Goal: Transaction & Acquisition: Purchase product/service

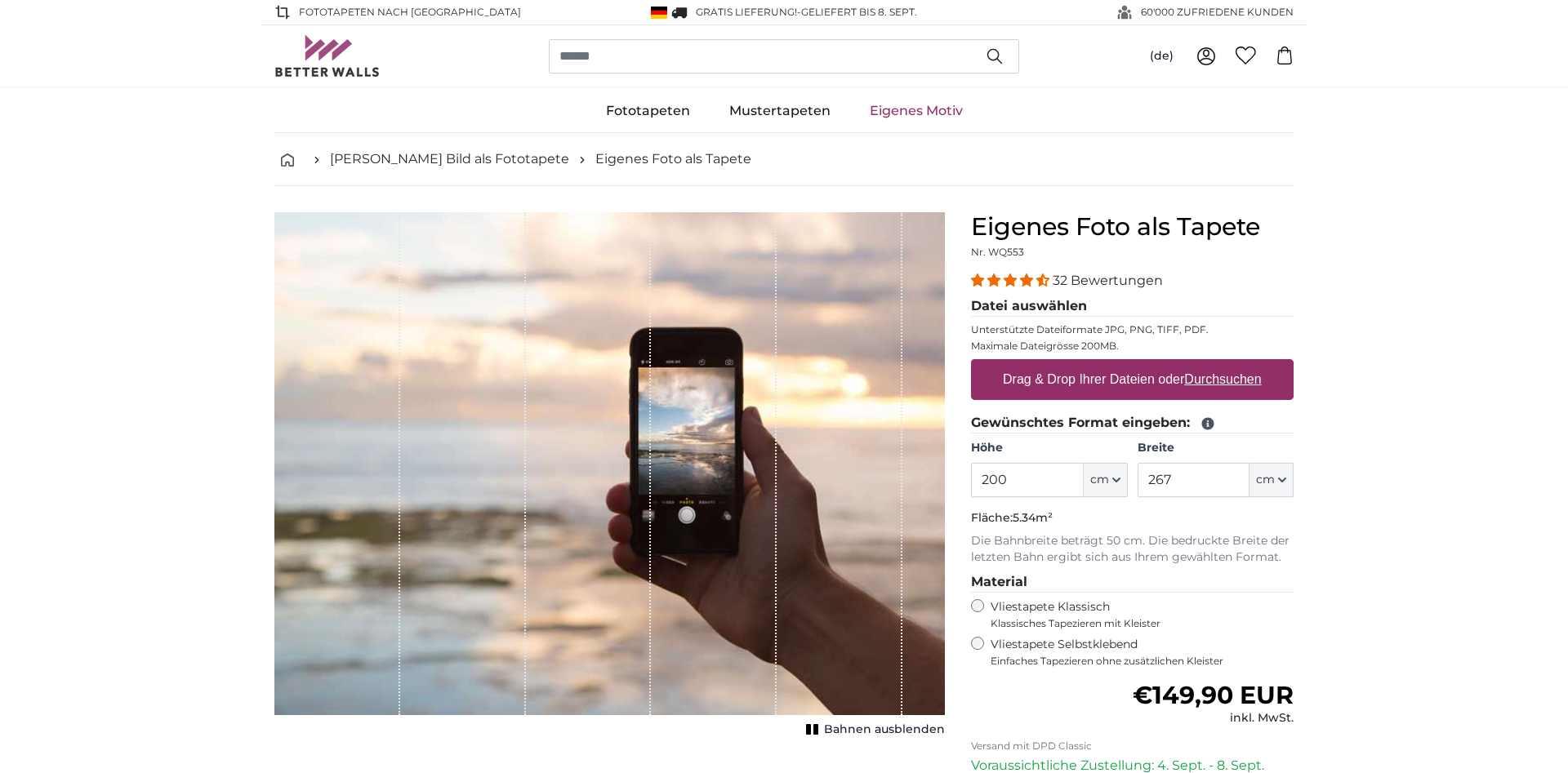
click at [1205, 379] on u "Durchsuchen" at bounding box center [1223, 379] width 77 height 14
click at [1205, 364] on input "Drag & Drop Ihrer Dateien oder Durchsuchen" at bounding box center [1132, 362] width 323 height 5
click at [1211, 379] on u "Durchsuchen" at bounding box center [1223, 379] width 77 height 14
click at [1211, 364] on input "Drag & Drop Ihrer Dateien oder Durchsuchen" at bounding box center [1132, 362] width 323 height 5
type input "**********"
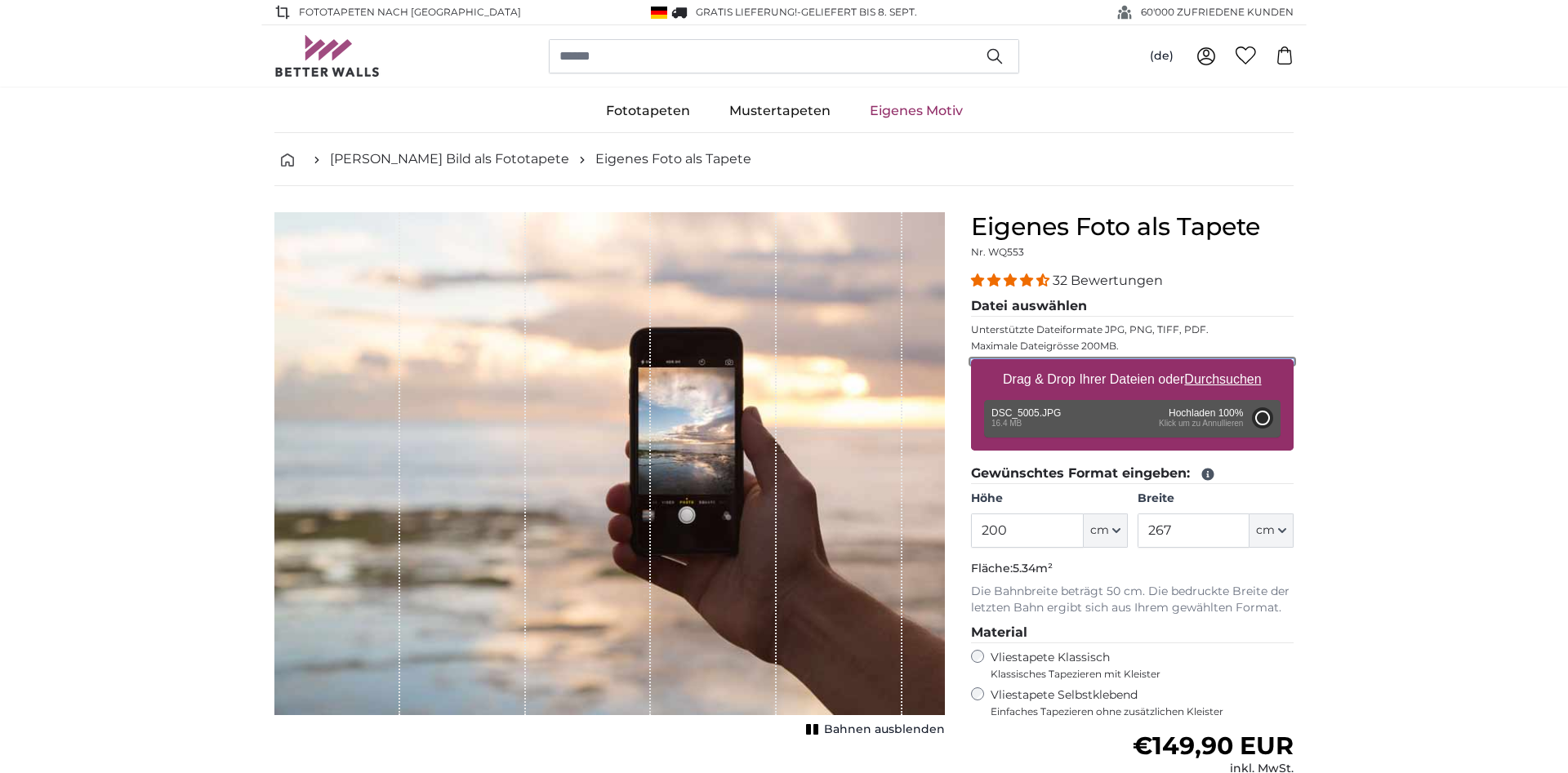
type input "300"
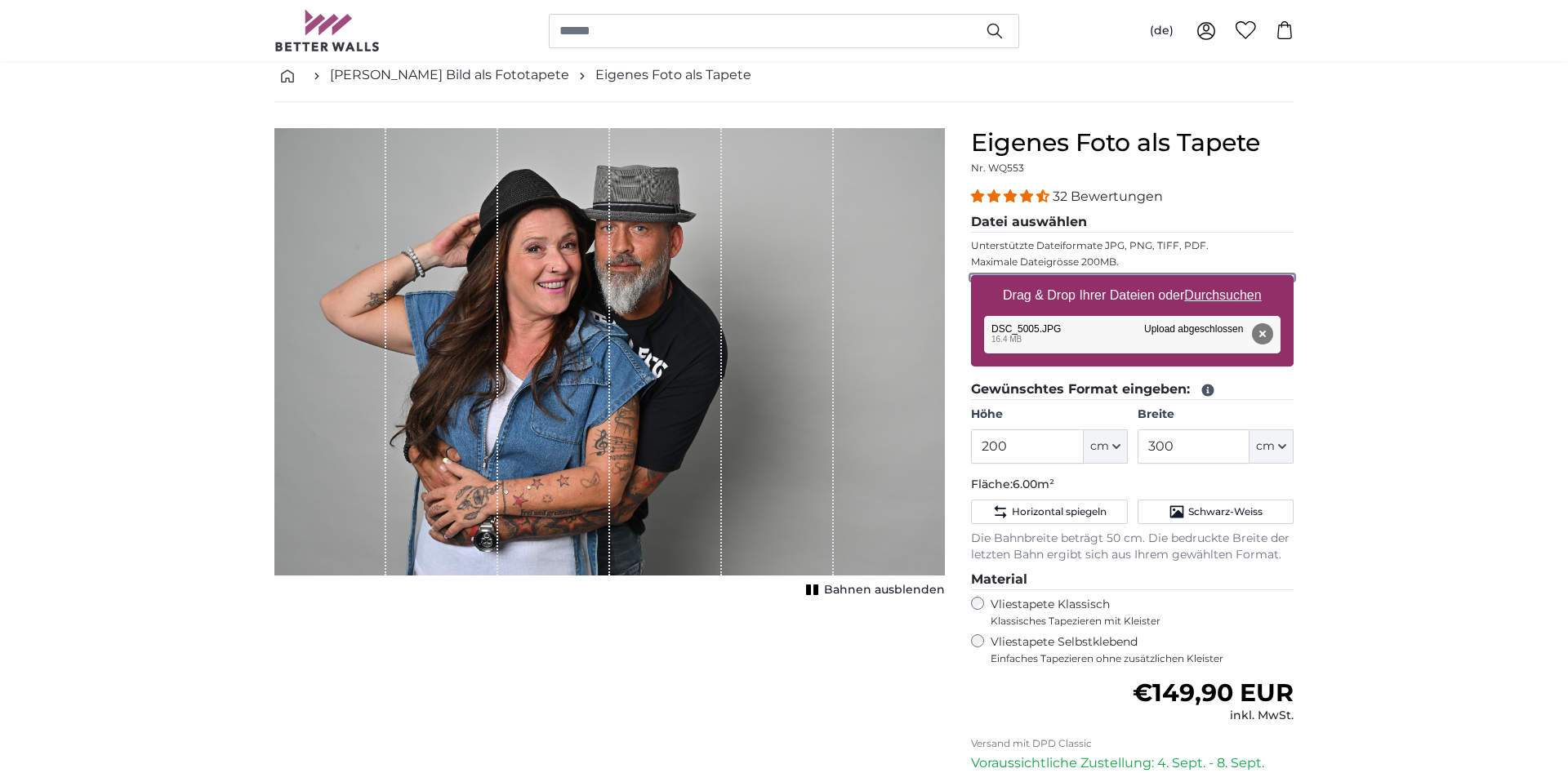
scroll to position [83, 0]
click at [1185, 510] on button "Schwarz-Weiss" at bounding box center [1215, 513] width 156 height 25
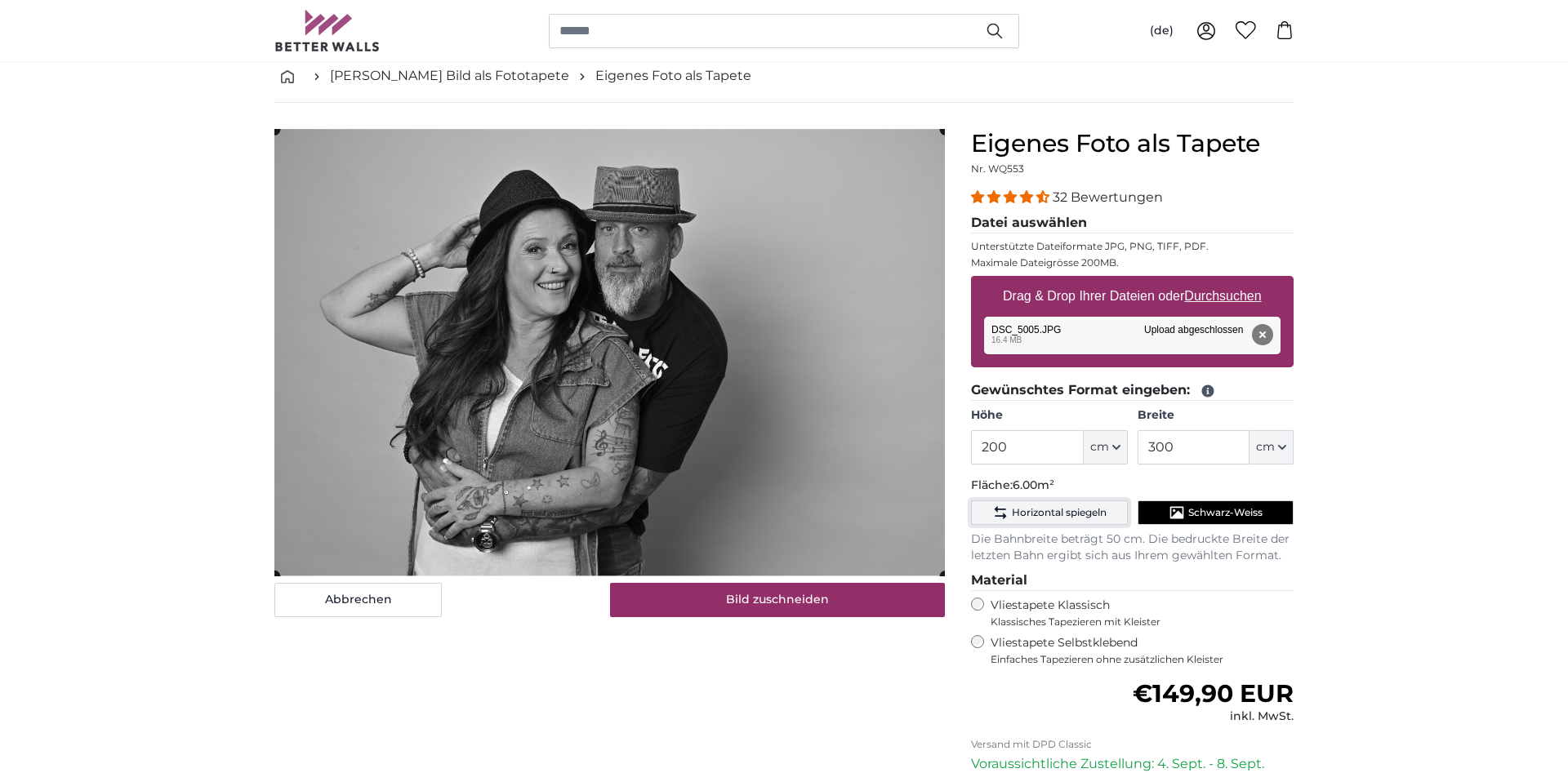
click at [1044, 508] on span "Horizontal spiegeln" at bounding box center [1058, 512] width 95 height 13
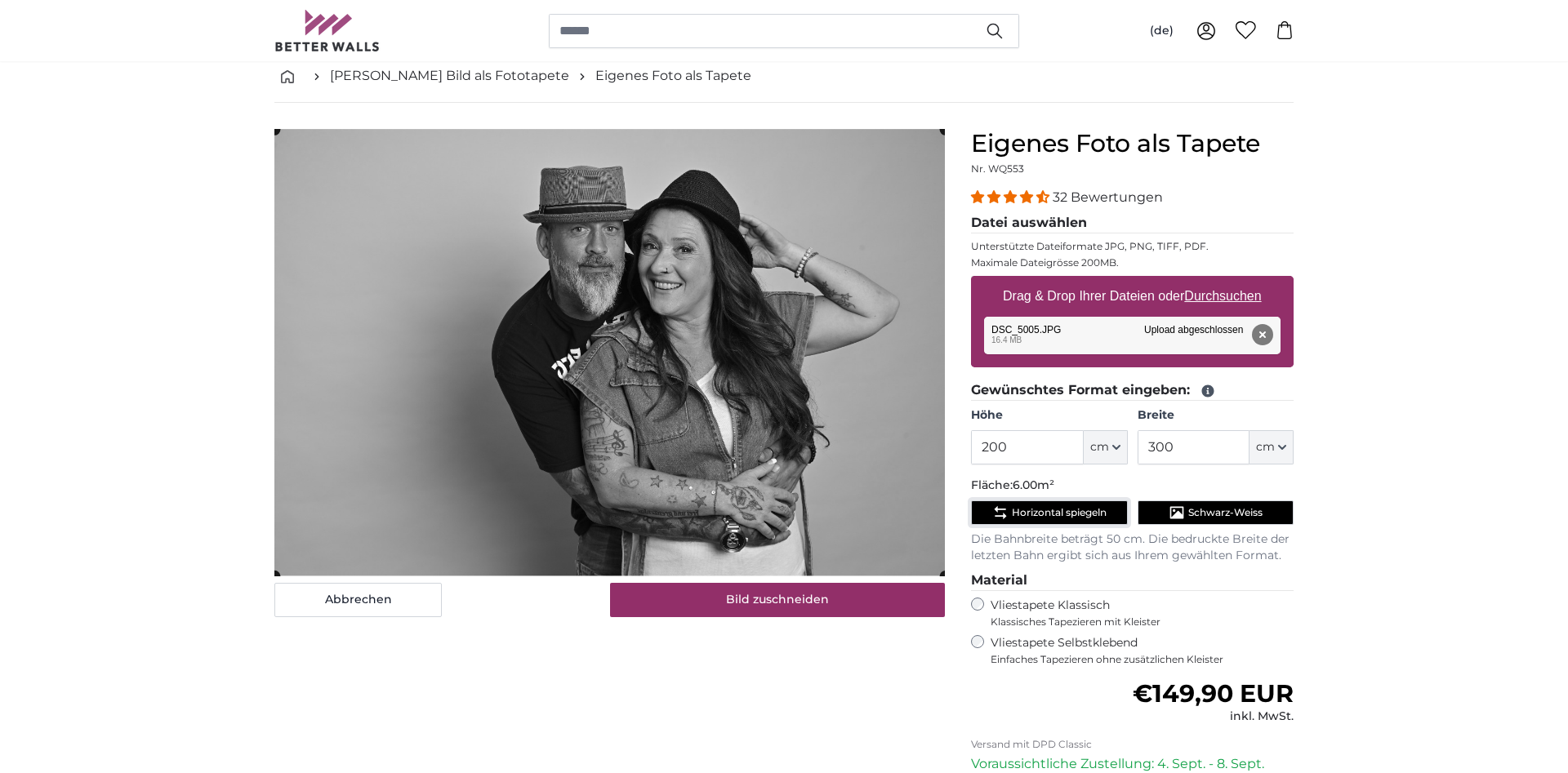
click at [1039, 502] on button "Horizontal spiegeln" at bounding box center [1049, 513] width 156 height 25
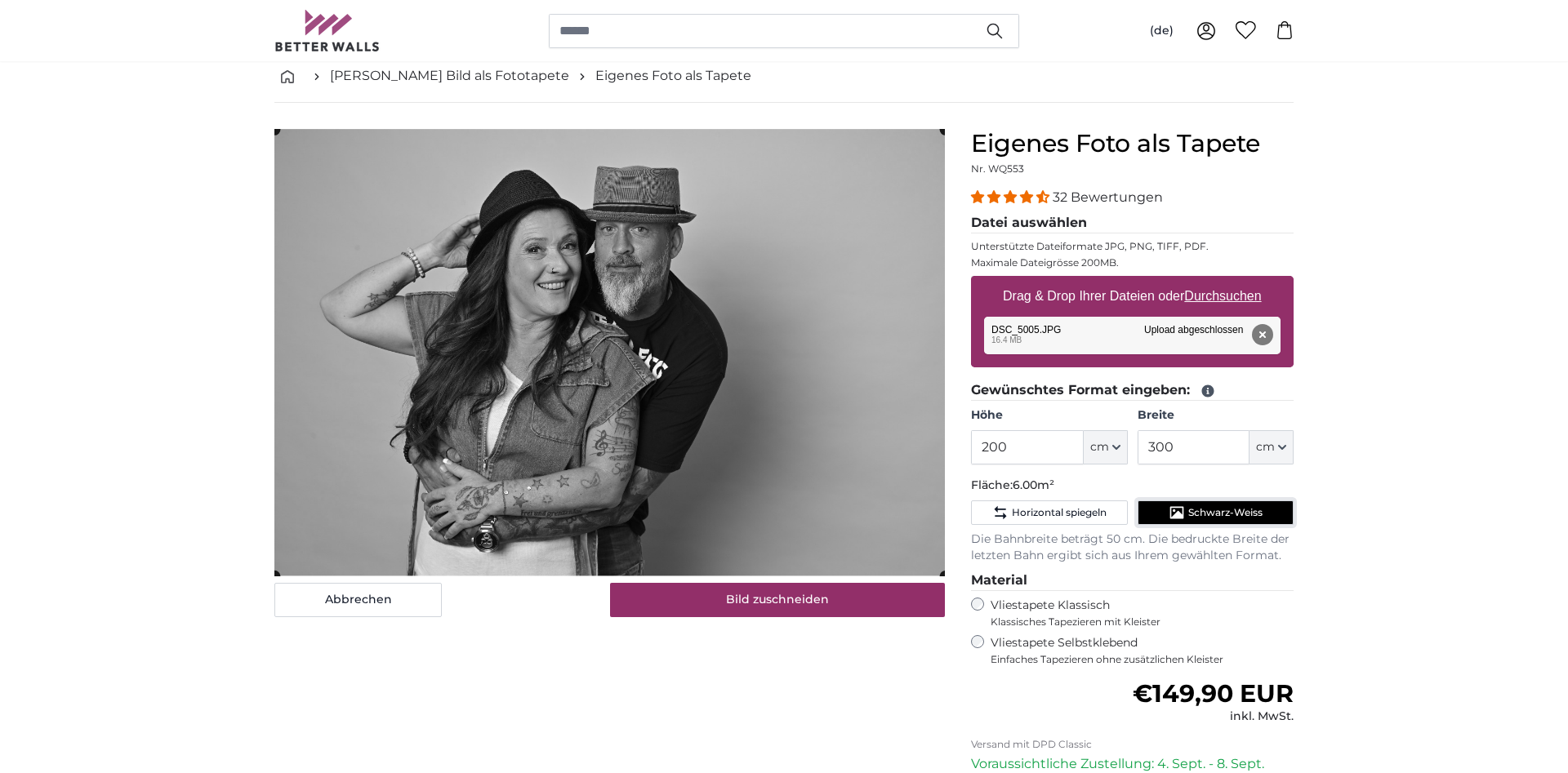
click at [1192, 517] on span "Schwarz-Weiss" at bounding box center [1226, 512] width 74 height 13
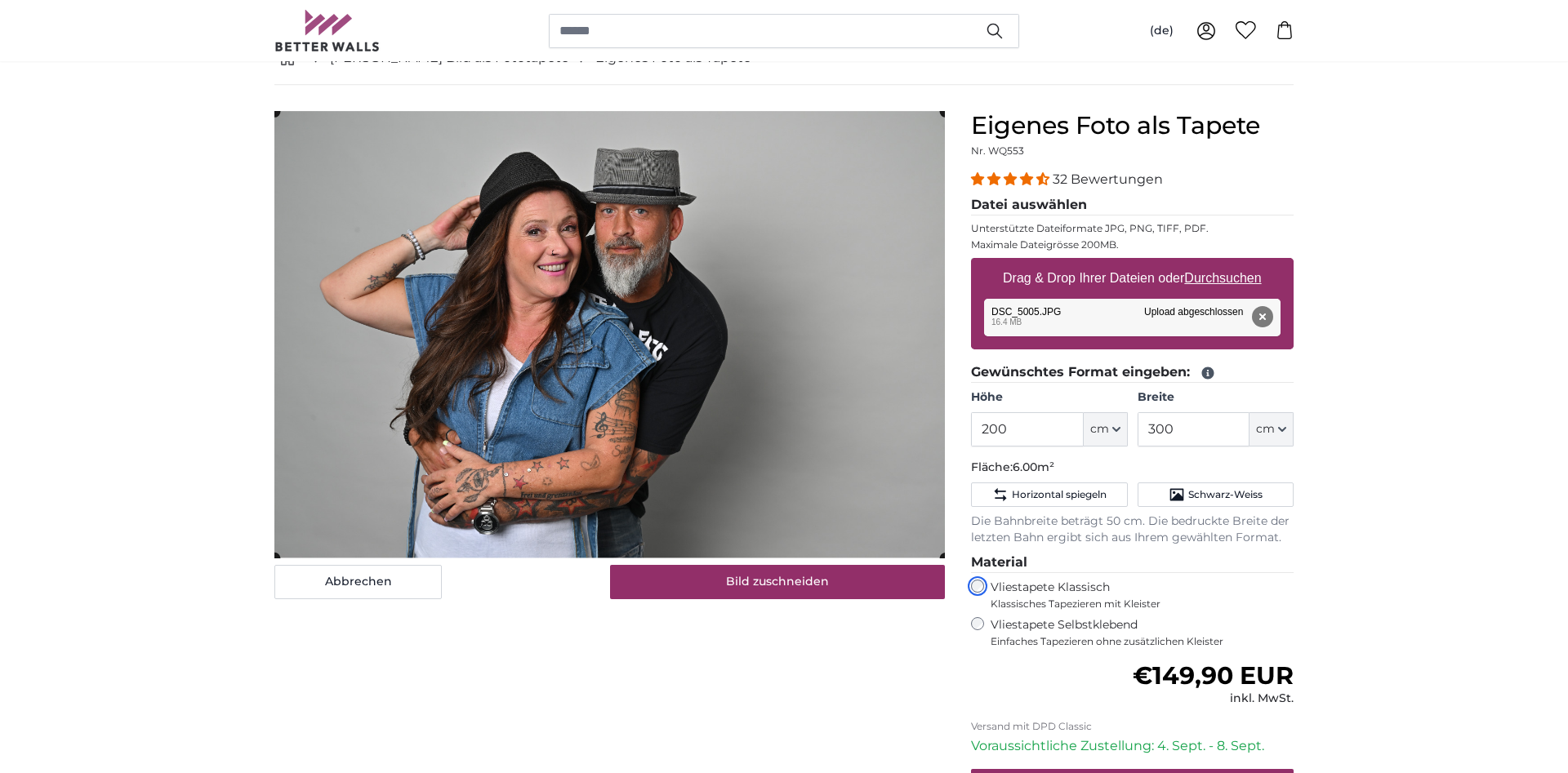
scroll to position [83, 0]
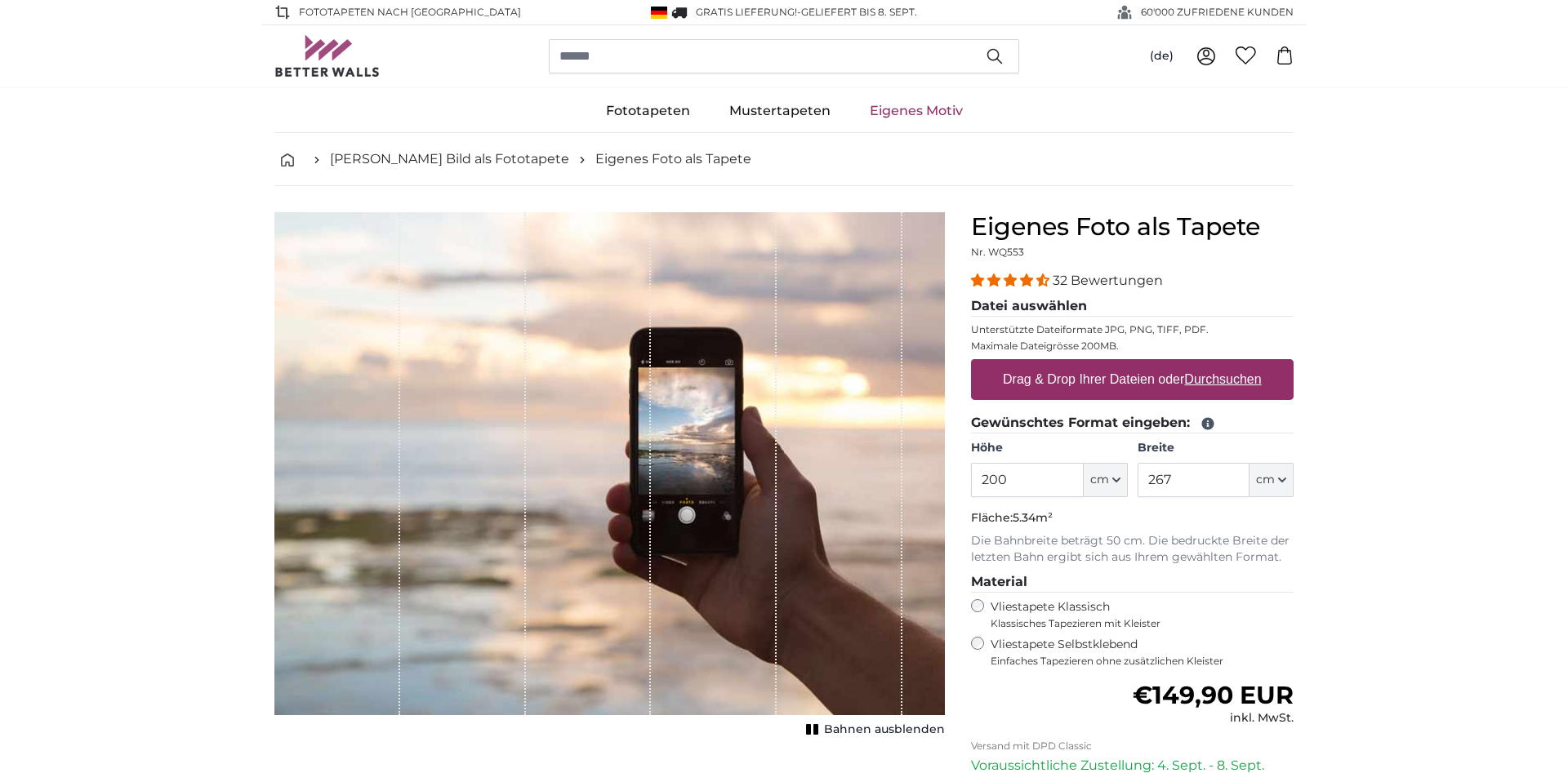
click at [1201, 378] on u "Durchsuchen" at bounding box center [1223, 379] width 77 height 14
click at [1201, 364] on input "Drag & Drop Ihrer Dateien oder Durchsuchen" at bounding box center [1132, 362] width 323 height 5
type input "**********"
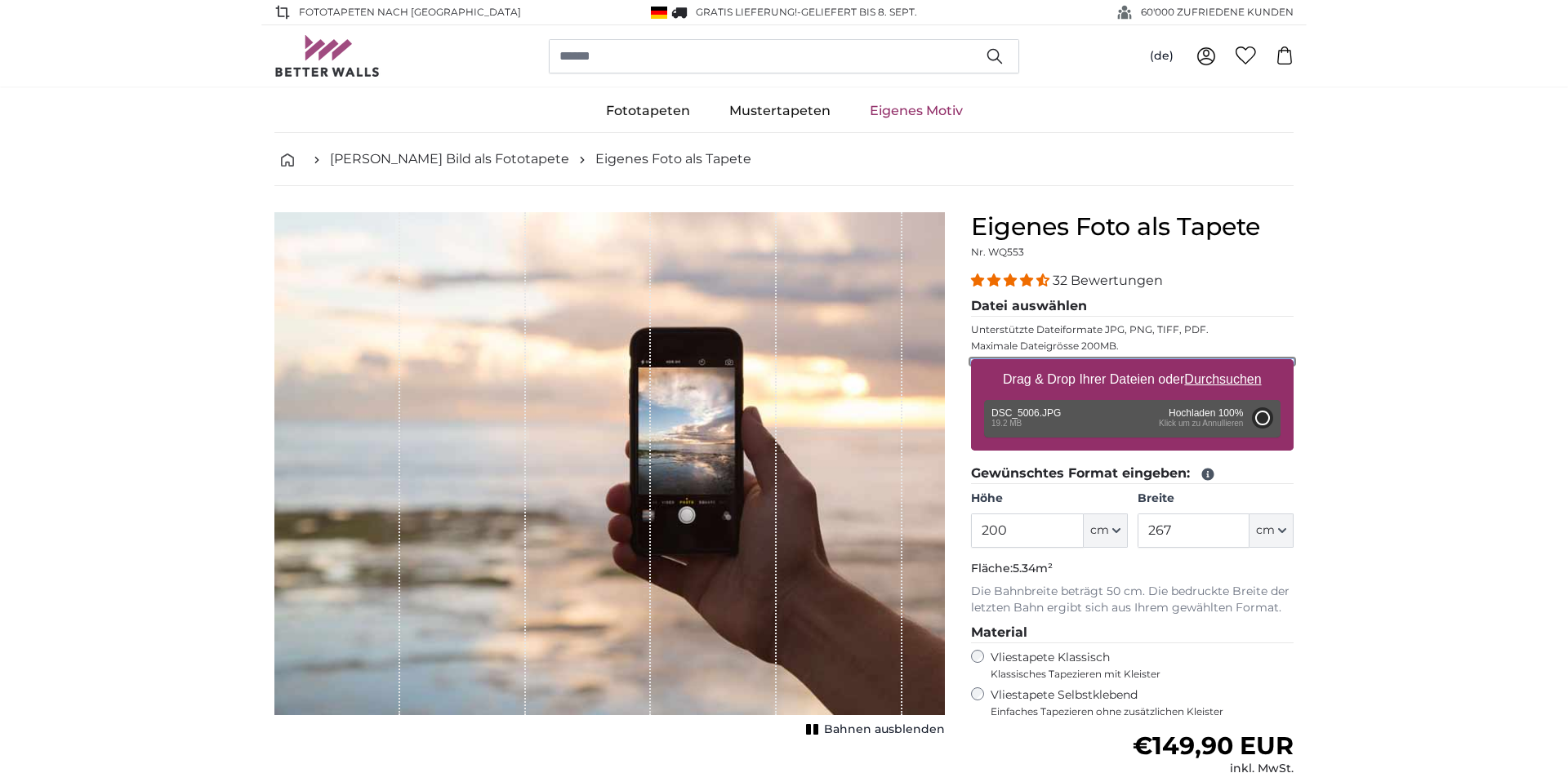
type input "300"
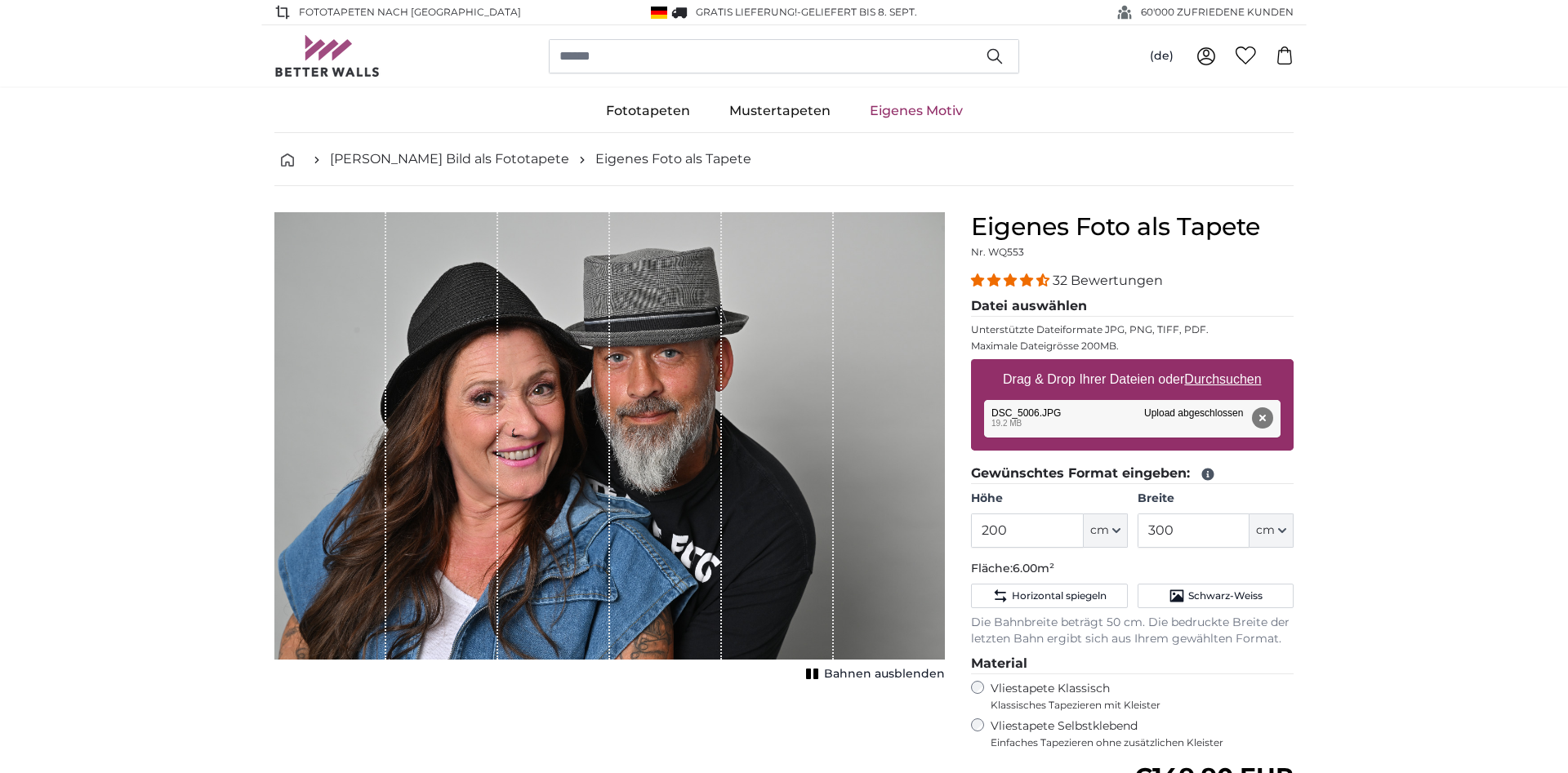
click at [834, 671] on span "Bahnen ausblenden" at bounding box center [884, 674] width 121 height 16
